Goal: Information Seeking & Learning: Learn about a topic

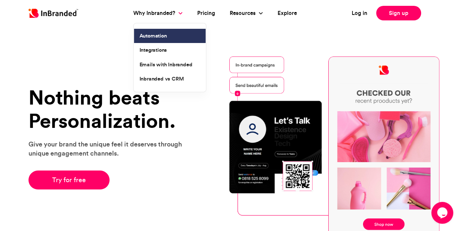
click at [146, 32] on link "Automation" at bounding box center [170, 36] width 72 height 15
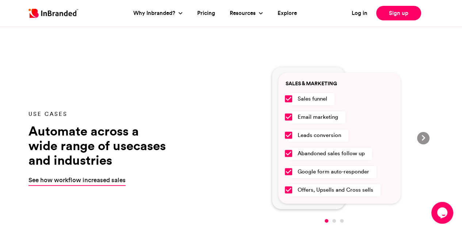
scroll to position [438, 0]
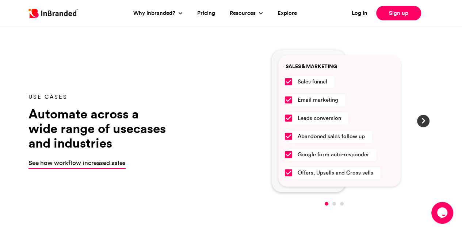
click at [418, 120] on div "Next" at bounding box center [423, 121] width 12 height 12
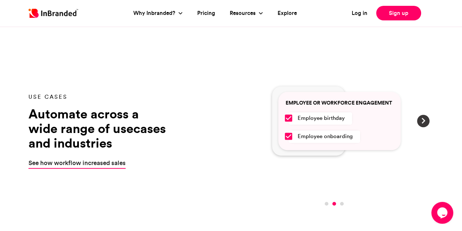
click at [420, 120] on span at bounding box center [422, 120] width 7 height 7
click at [418, 120] on div "Next" at bounding box center [423, 121] width 12 height 12
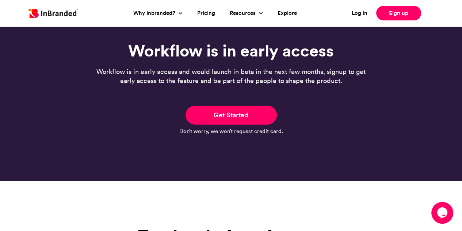
scroll to position [2145, 0]
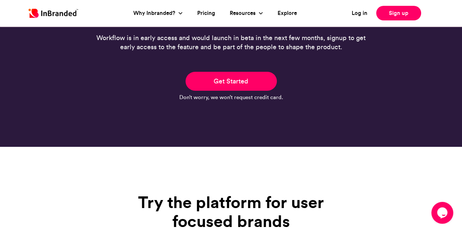
click at [203, 8] on li "Pricing" at bounding box center [206, 13] width 32 height 19
click at [202, 13] on link "Pricing" at bounding box center [206, 13] width 18 height 8
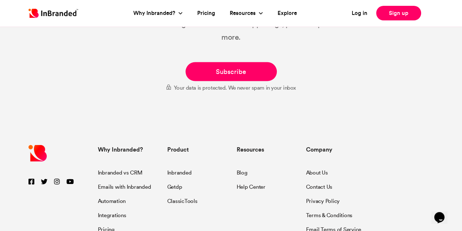
scroll to position [1391, 0]
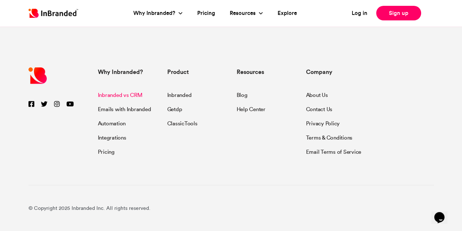
click at [132, 98] on link "Inbranded vs CRM" at bounding box center [120, 97] width 45 height 10
